Goal: Task Accomplishment & Management: Use online tool/utility

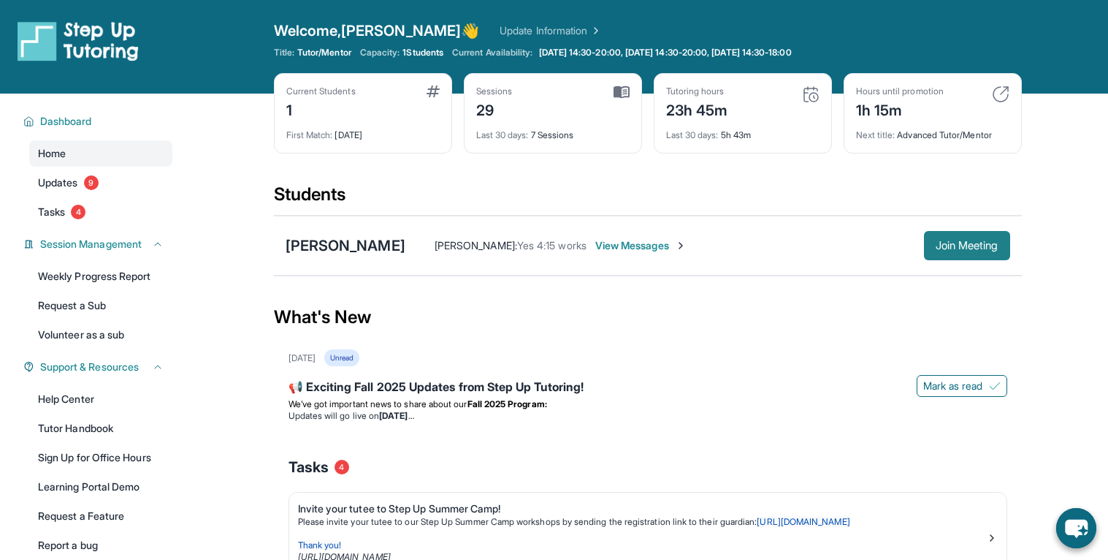
click at [970, 251] on button "Join Meeting" at bounding box center [967, 245] width 86 height 29
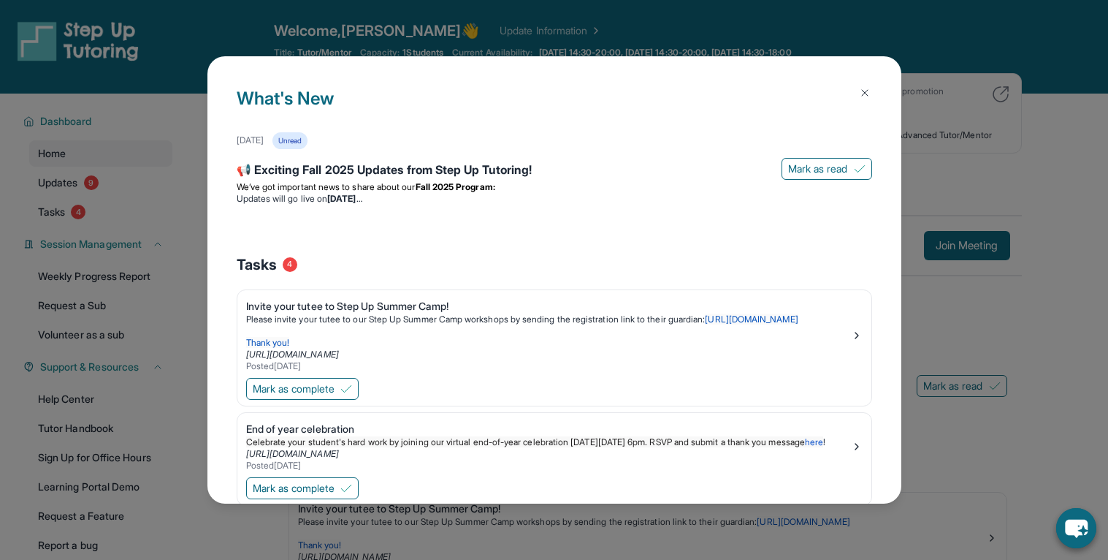
click at [866, 94] on img at bounding box center [865, 93] width 12 height 12
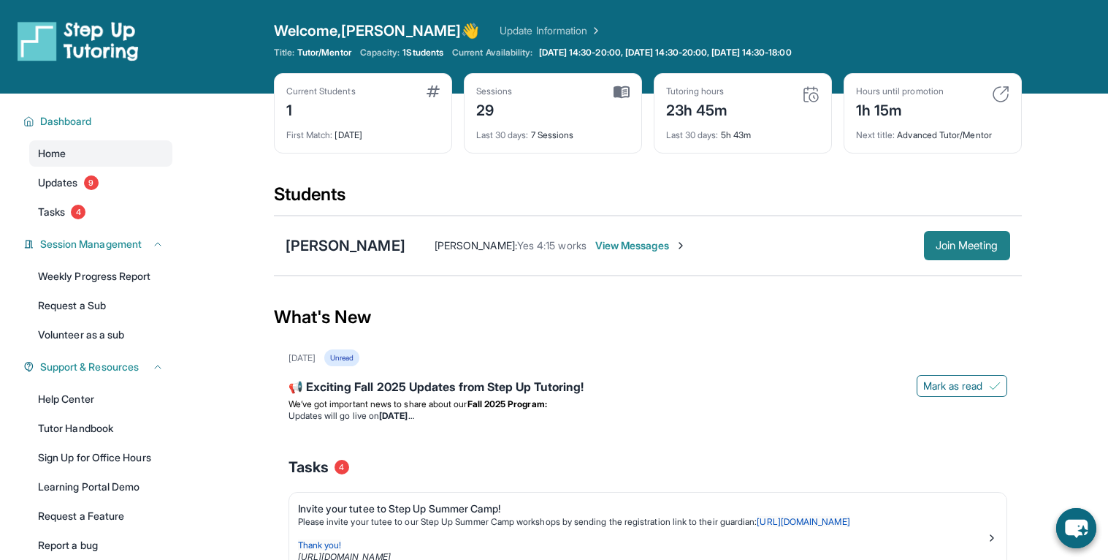
click at [964, 241] on span "Join Meeting" at bounding box center [967, 245] width 63 height 9
click at [958, 248] on span "Join Meeting" at bounding box center [967, 245] width 63 height 9
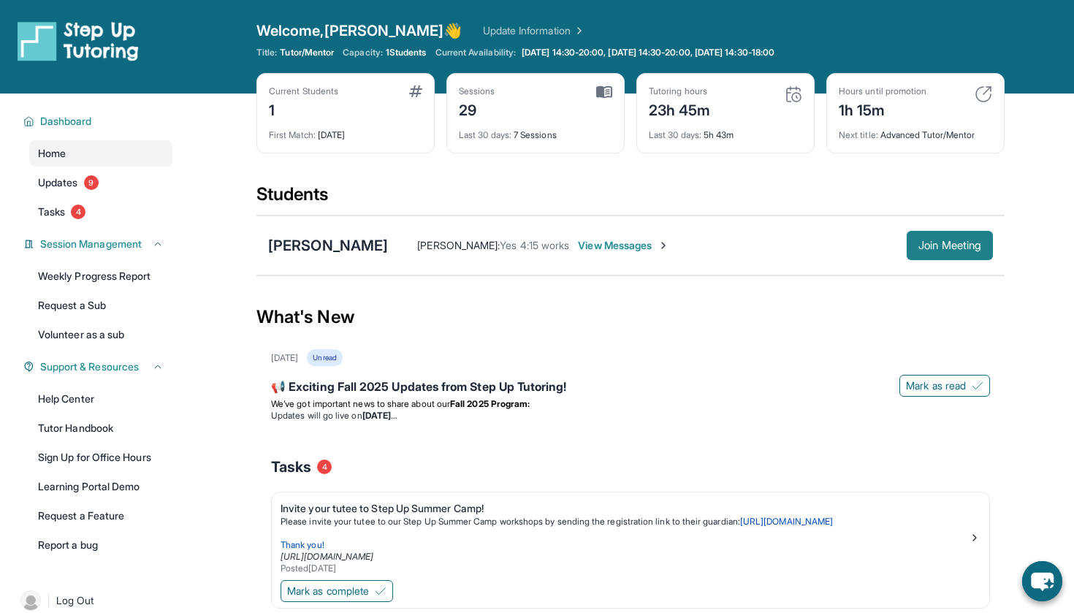
click at [926, 250] on span "Join Meeting" at bounding box center [949, 245] width 63 height 9
click at [925, 246] on span "Join Meeting" at bounding box center [949, 245] width 63 height 9
